Goal: Task Accomplishment & Management: Use online tool/utility

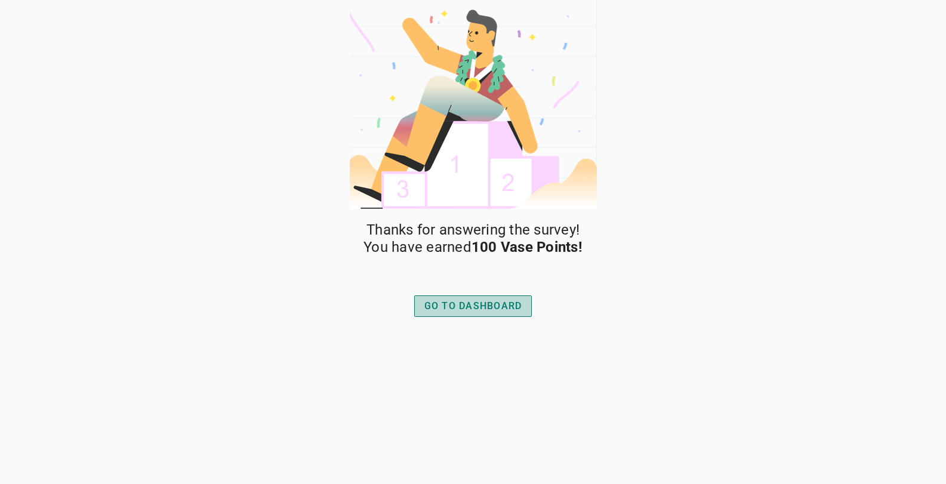
click at [482, 304] on div "GO TO DASHBOARD" at bounding box center [473, 306] width 98 height 14
